Goal: Check status: Check status

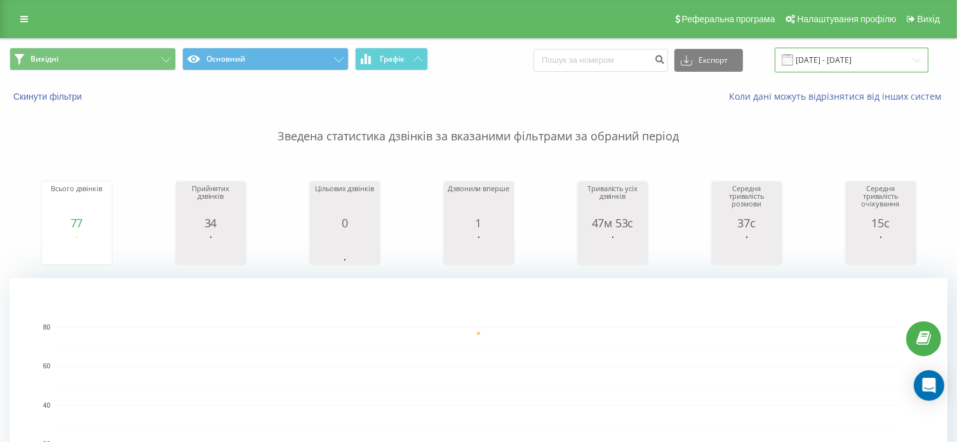
click at [887, 67] on input "[DATE] - [DATE]" at bounding box center [852, 60] width 154 height 25
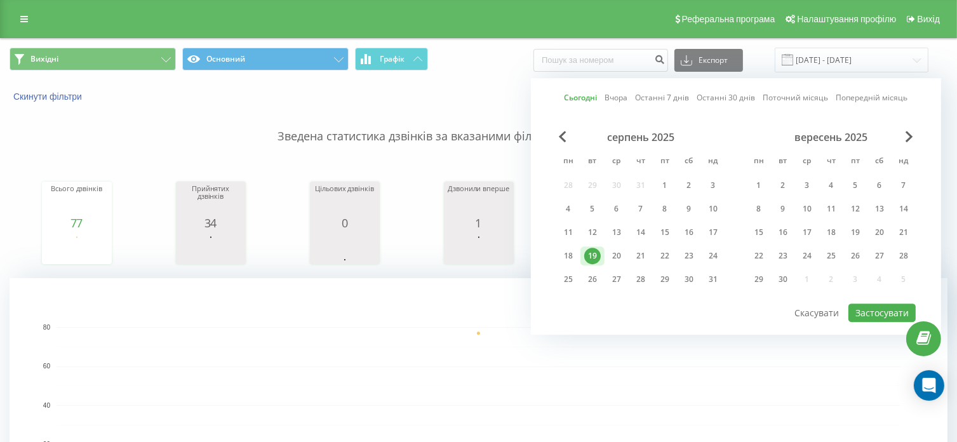
click at [593, 248] on div "19" at bounding box center [592, 256] width 17 height 17
click at [873, 304] on button "Застосувати" at bounding box center [882, 313] width 67 height 18
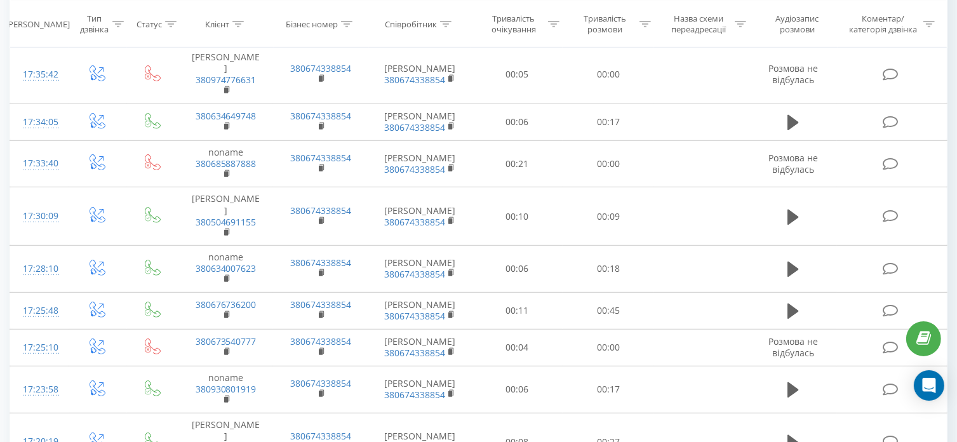
scroll to position [1270, 0]
